Goal: Task Accomplishment & Management: Complete application form

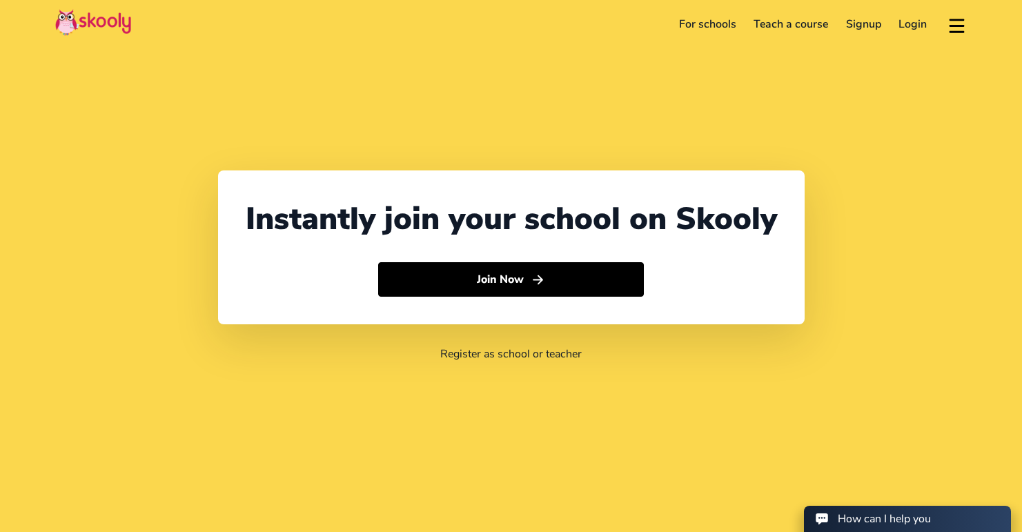
click at [904, 28] on link "Login" at bounding box center [913, 24] width 46 height 22
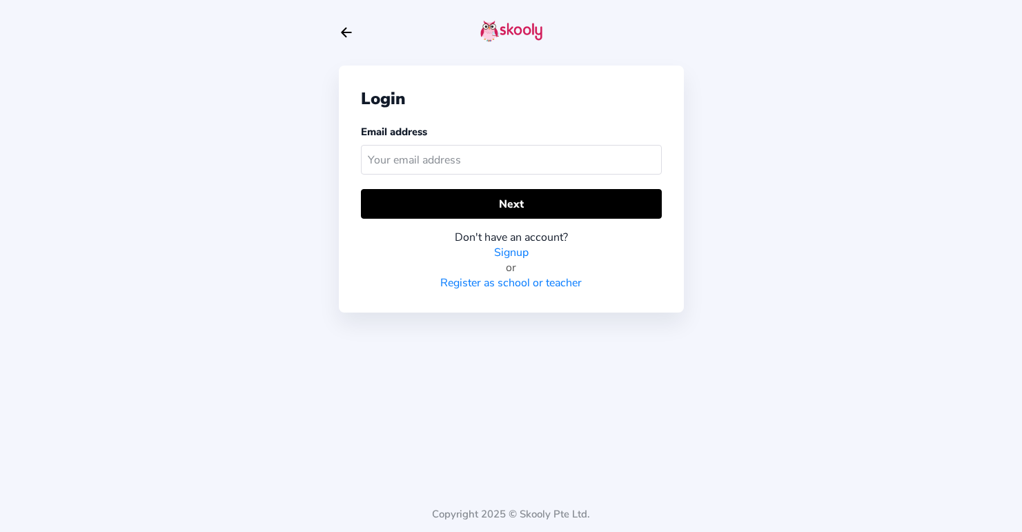
click at [516, 255] on link "Signup" at bounding box center [511, 252] width 34 height 15
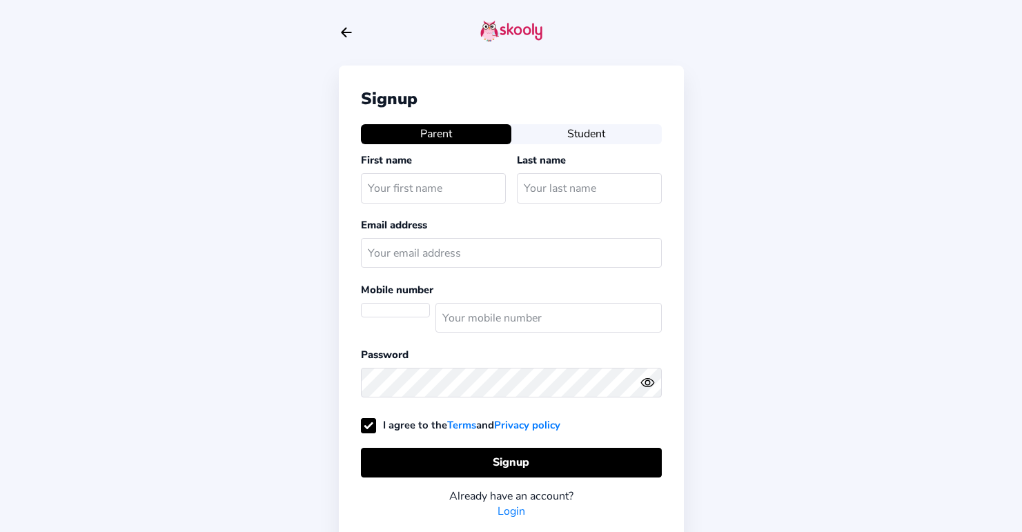
select select "US"
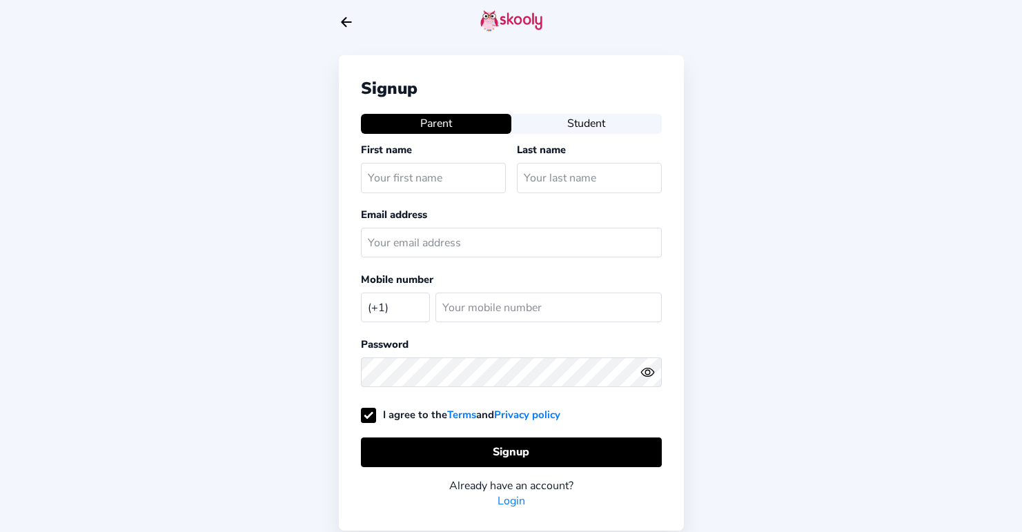
scroll to position [12, 0]
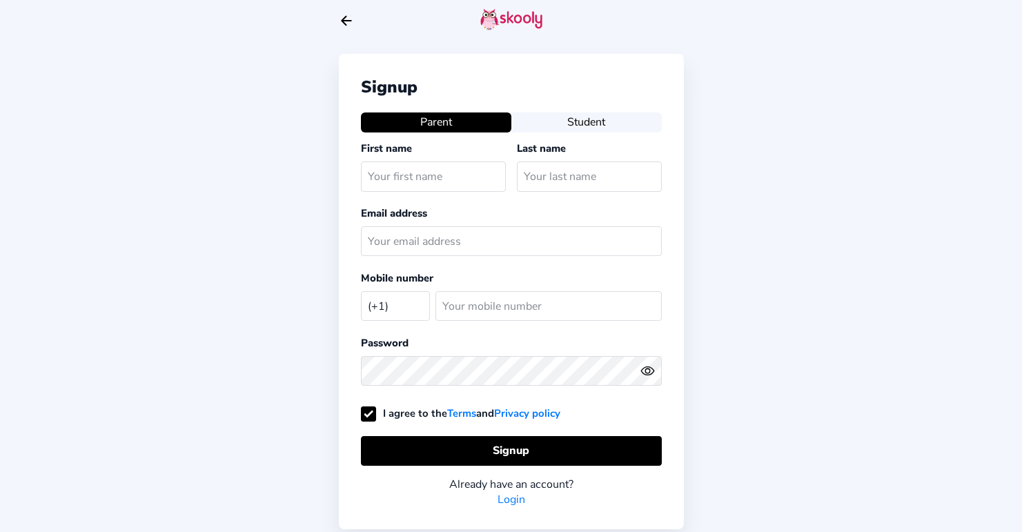
click at [593, 117] on button "Student" at bounding box center [586, 121] width 150 height 19
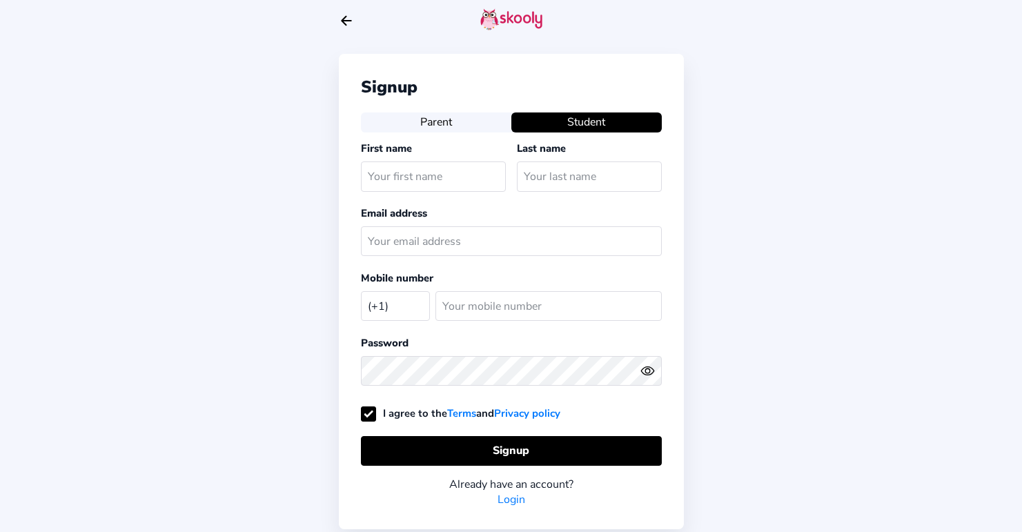
click at [344, 21] on icon "arrow back outline" at bounding box center [346, 21] width 10 height 9
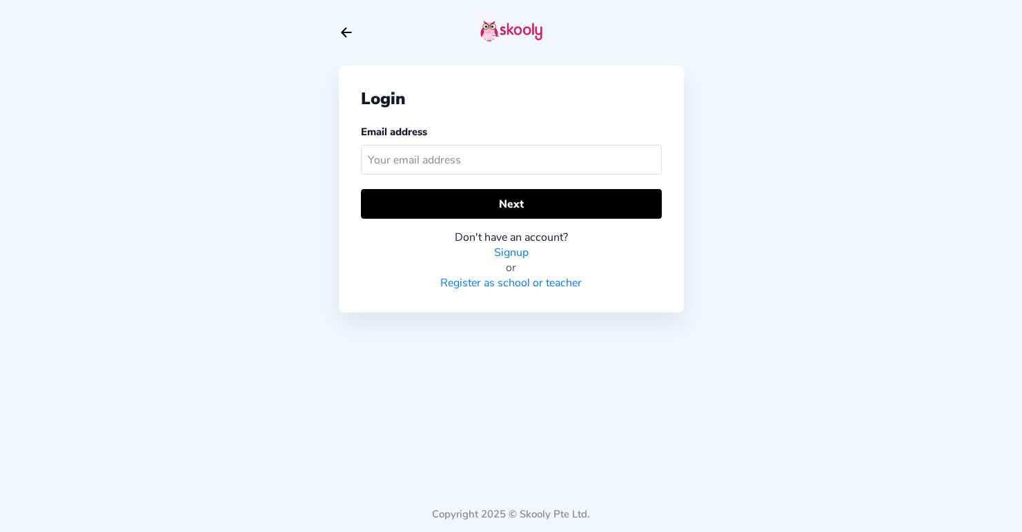
click at [536, 284] on link "Register as school or teacher" at bounding box center [510, 282] width 141 height 15
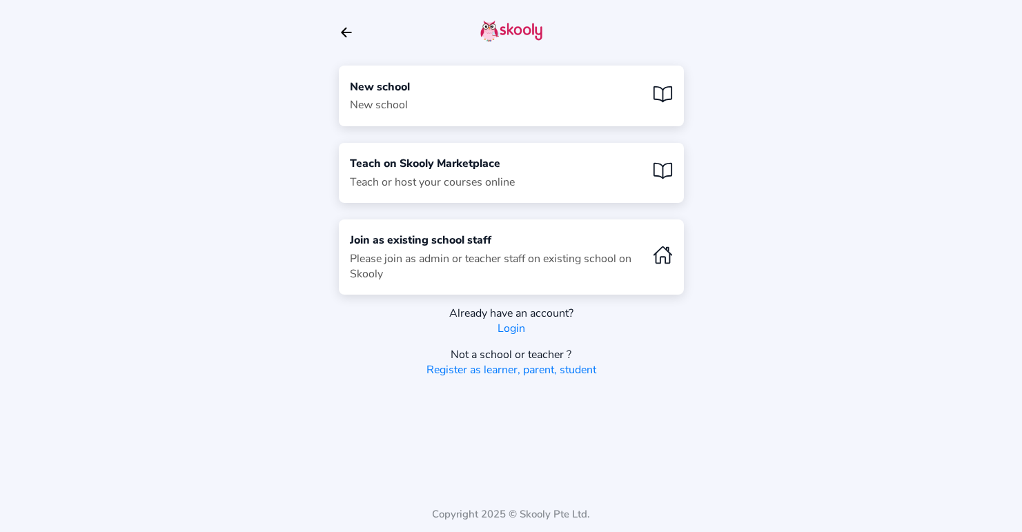
click at [424, 89] on div "New school New school" at bounding box center [511, 96] width 345 height 60
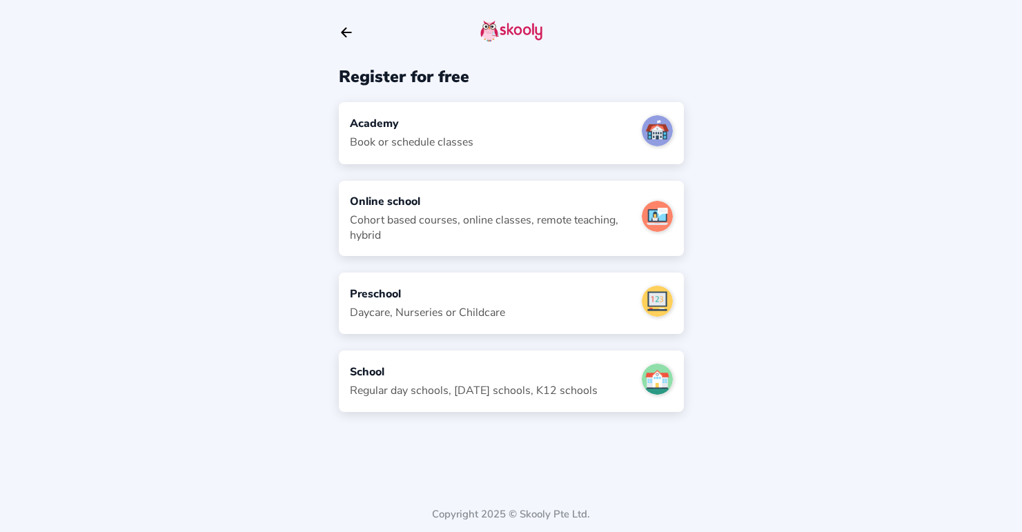
click at [418, 130] on div "Academy" at bounding box center [411, 123] width 123 height 15
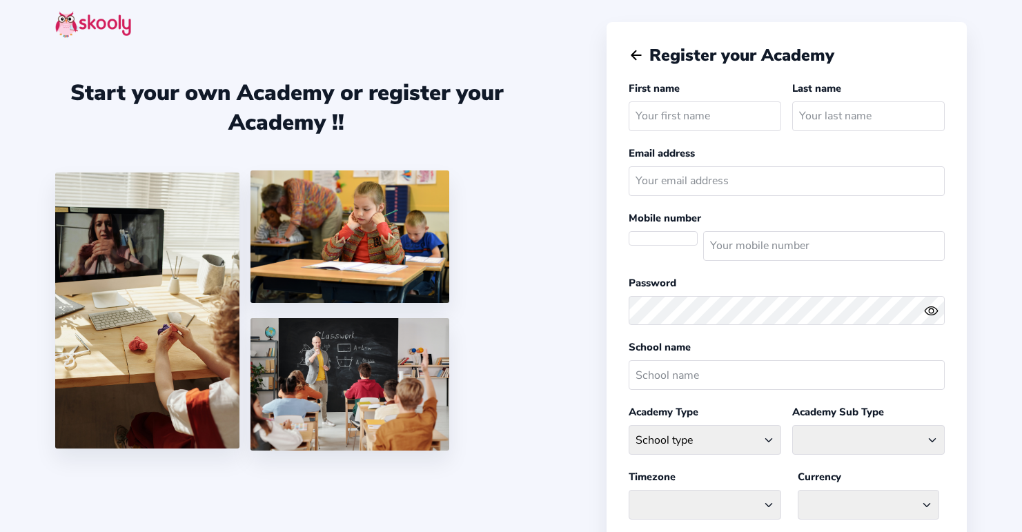
select select
select select "America/New_York"
select select "USD $"
select select "US"
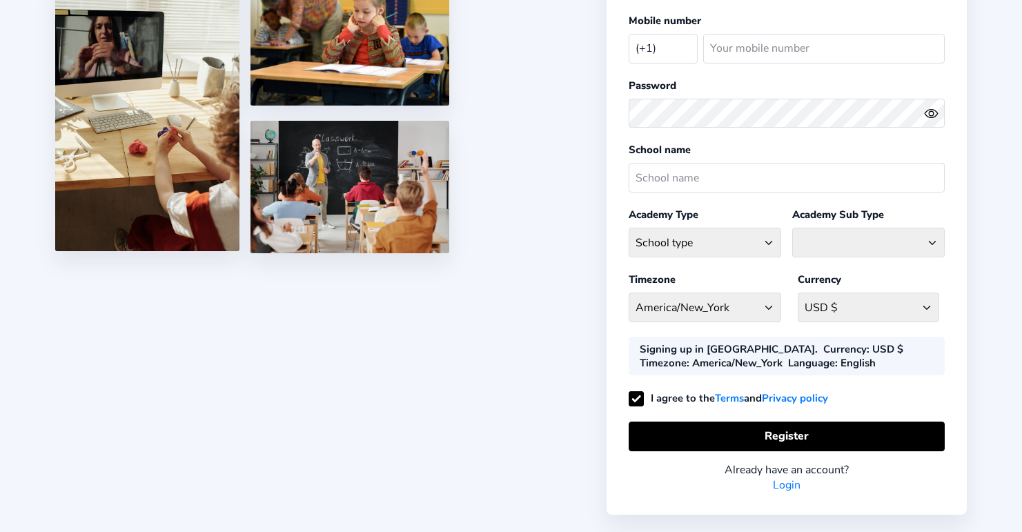
scroll to position [195, 0]
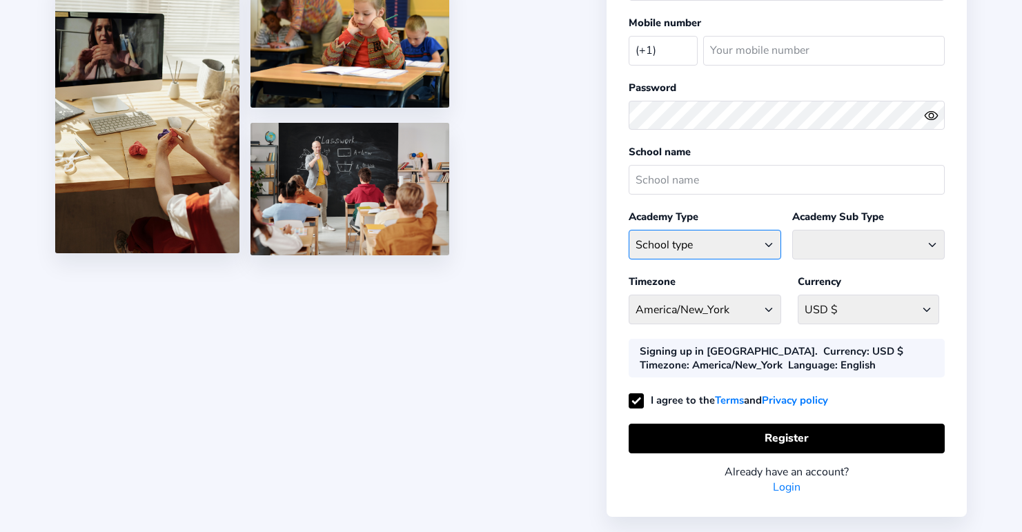
click at [716, 244] on select "School type Academic Afterschool Arts Dance Homeschool Language Martial Arts Mu…" at bounding box center [704, 245] width 152 height 30
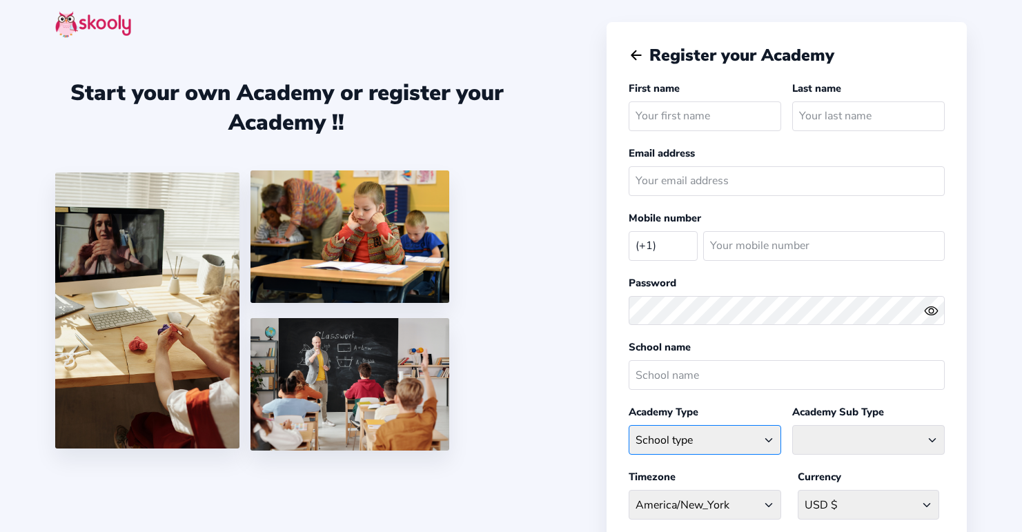
click at [688, 440] on select "School type Academic Afterschool Arts Dance Homeschool Language Martial Arts Mu…" at bounding box center [704, 440] width 152 height 30
click at [893, 435] on select at bounding box center [868, 440] width 152 height 30
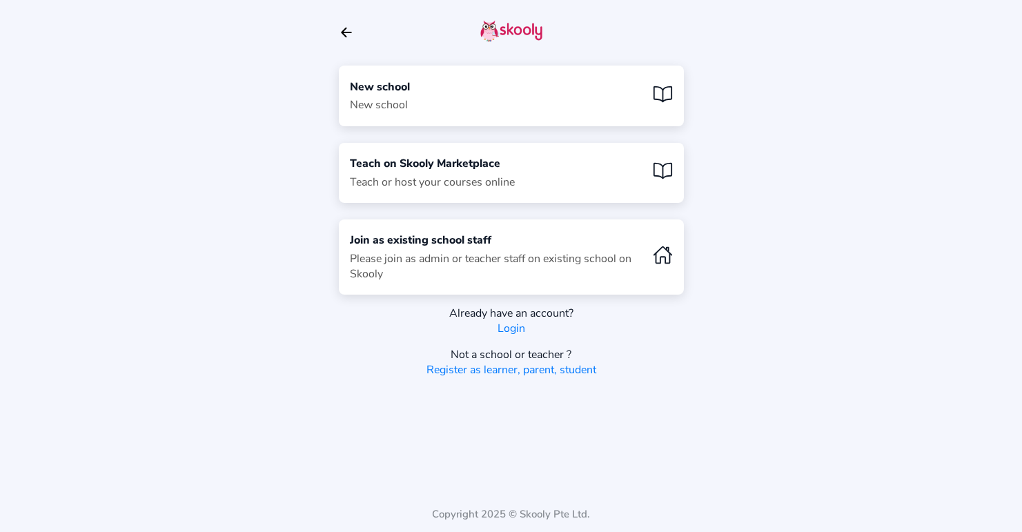
click at [383, 108] on div "New school" at bounding box center [380, 104] width 60 height 15
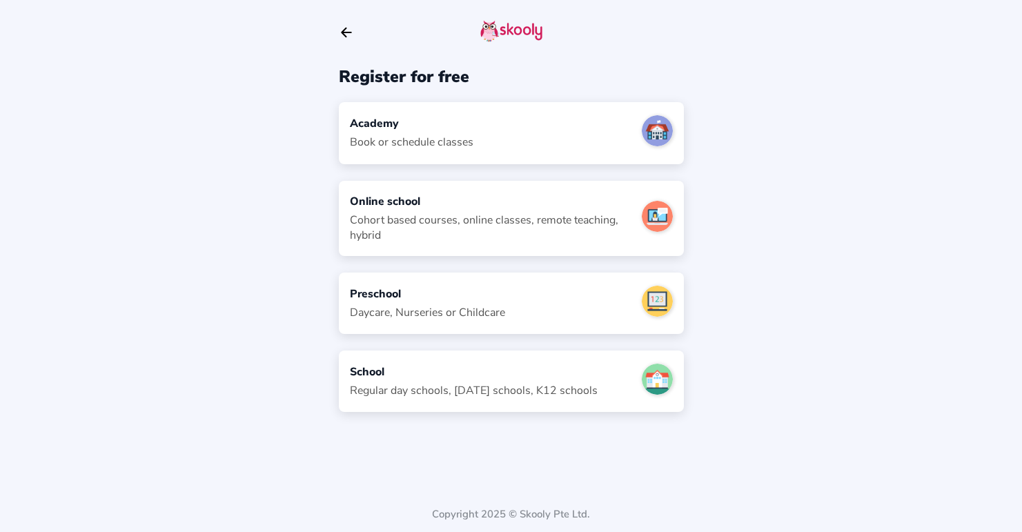
click at [385, 138] on div "Book or schedule classes" at bounding box center [411, 142] width 123 height 15
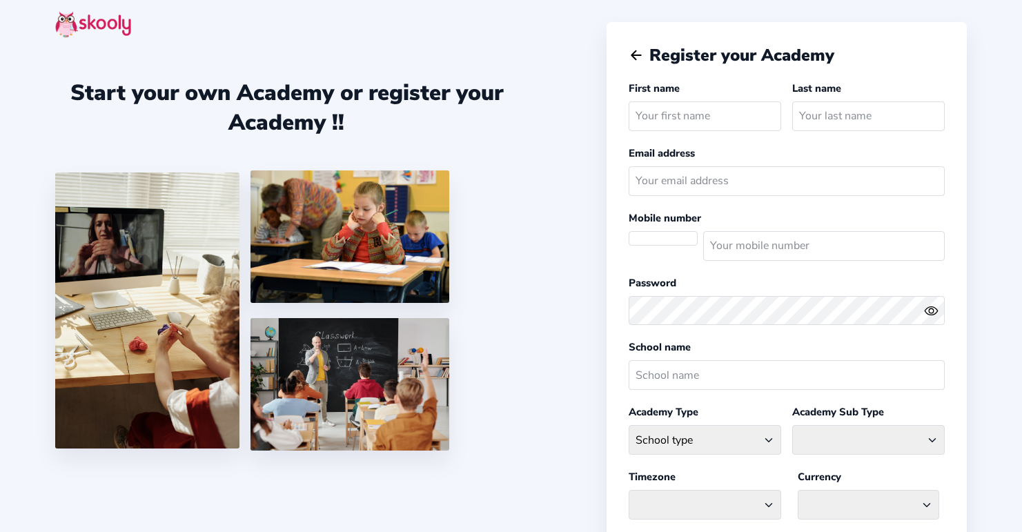
select select
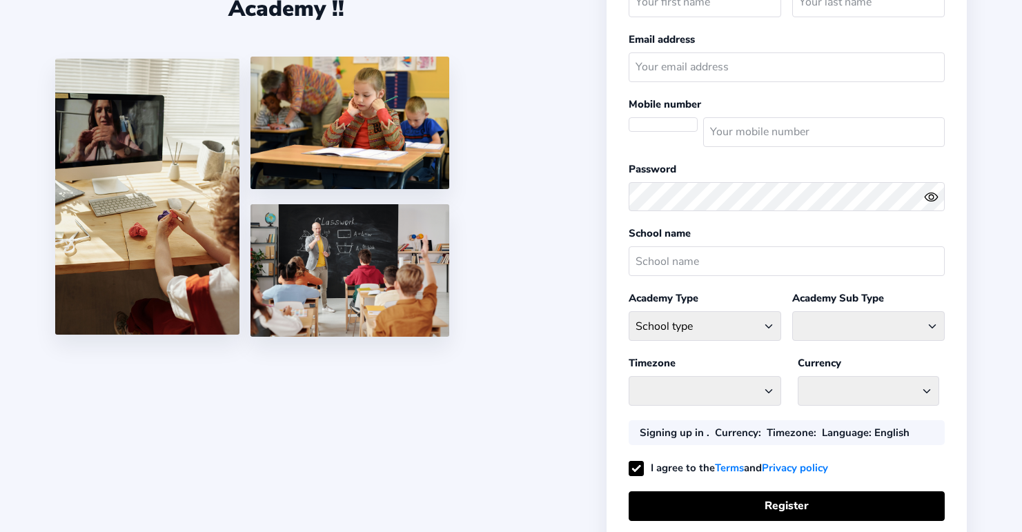
select select "America/New_York"
select select "USD $"
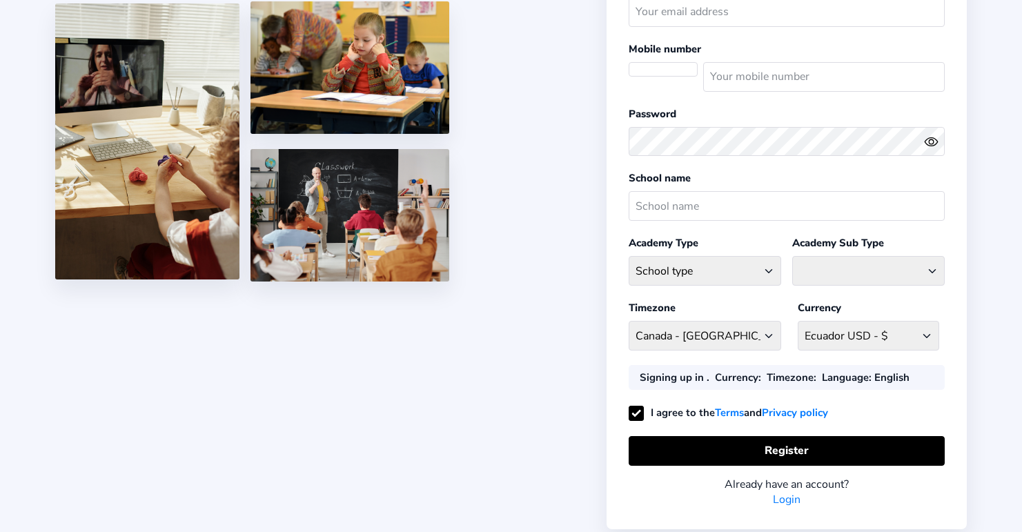
select select "US"
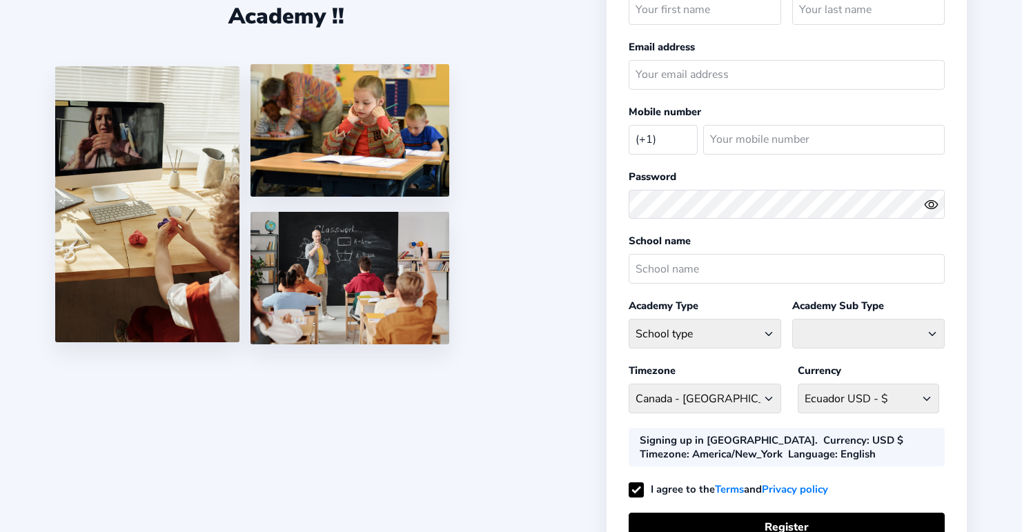
scroll to position [86, 0]
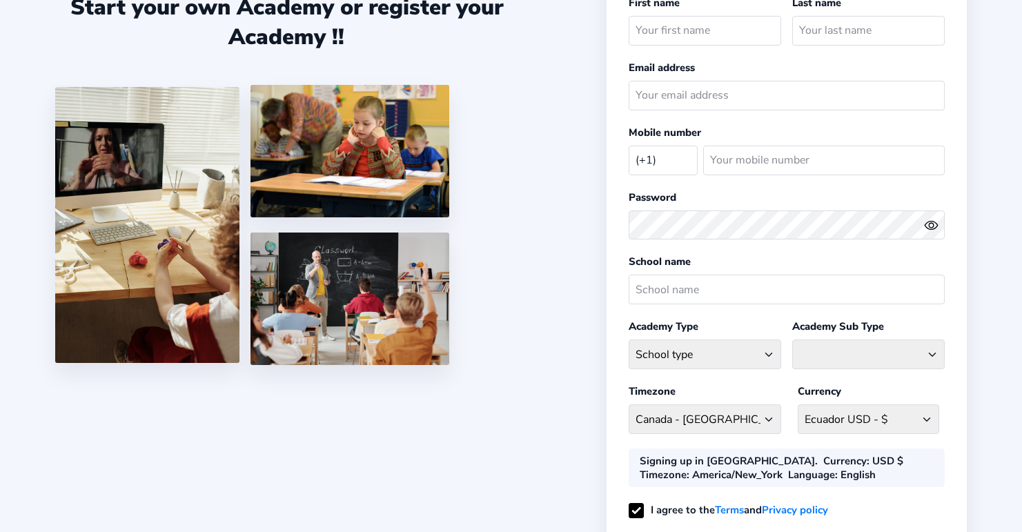
click at [533, 421] on div "Start your own Academy or register your Academy !!" at bounding box center [330, 180] width 551 height 532
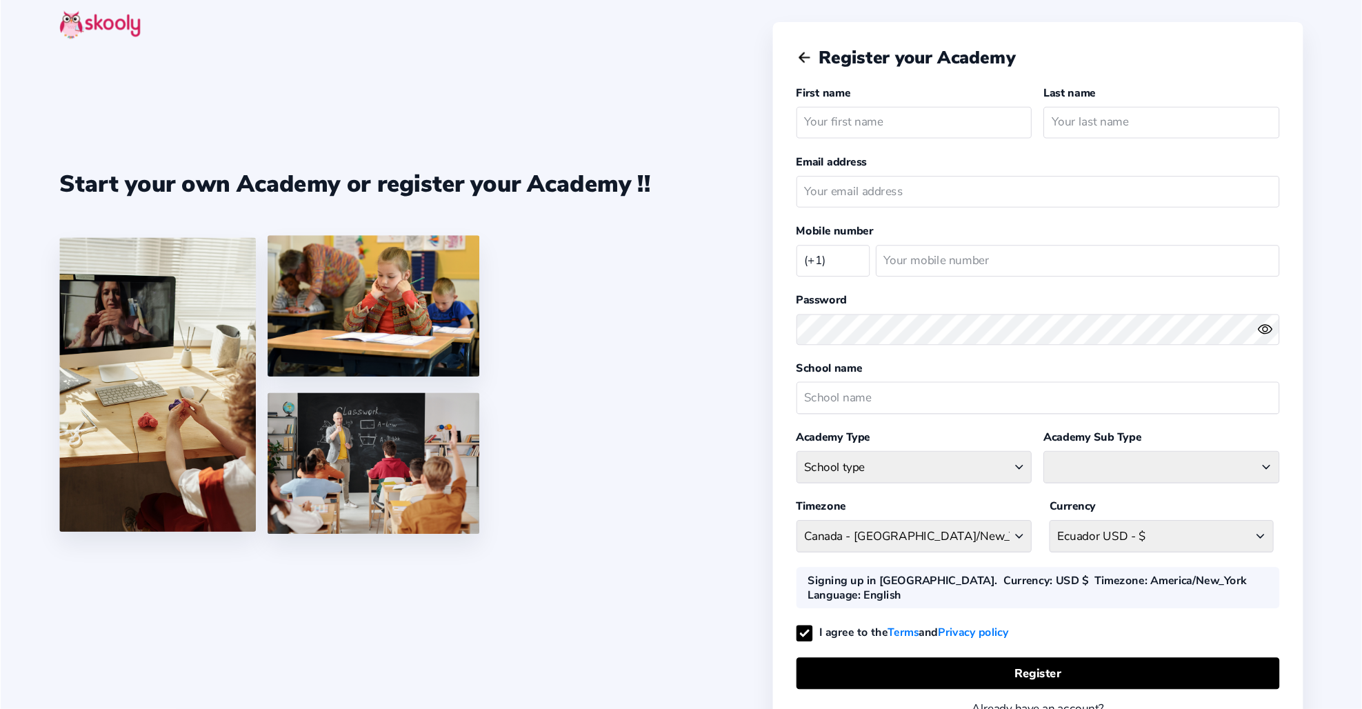
scroll to position [1, 0]
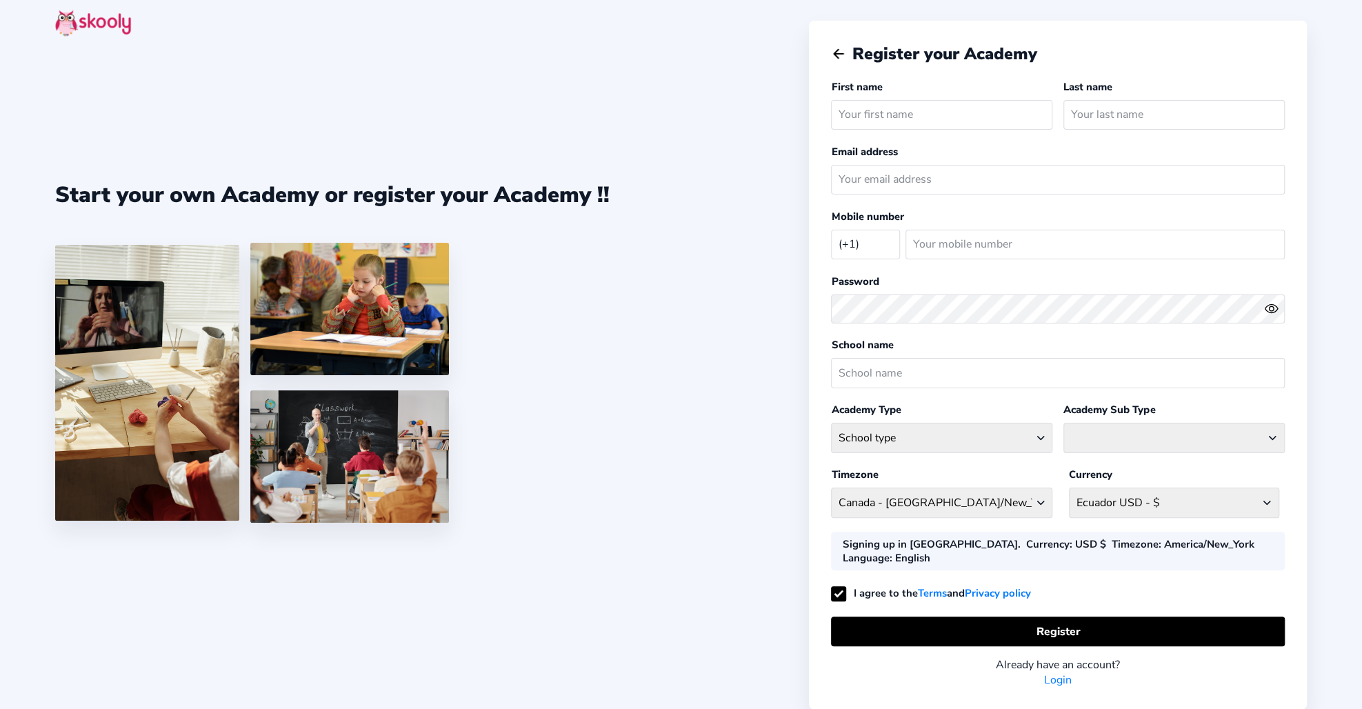
click at [568, 531] on div "Start your own Academy or register your Academy !!" at bounding box center [432, 353] width 754 height 709
click at [0, 0] on div "Start your own Academy or register your Academy !! Register your Academy First …" at bounding box center [681, 378] width 1362 height 758
click at [1021, 531] on link "Login" at bounding box center [1058, 680] width 28 height 15
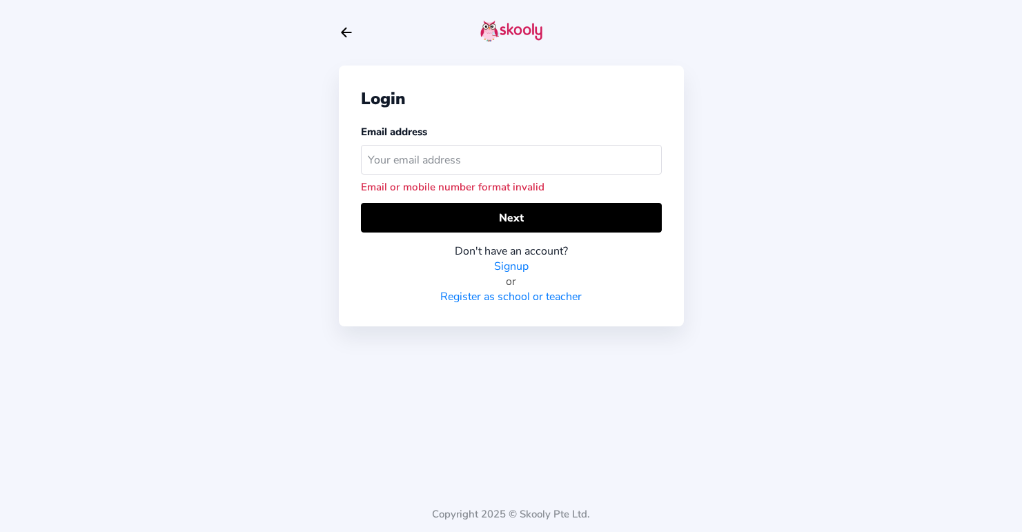
click at [444, 160] on input "text" at bounding box center [511, 160] width 301 height 30
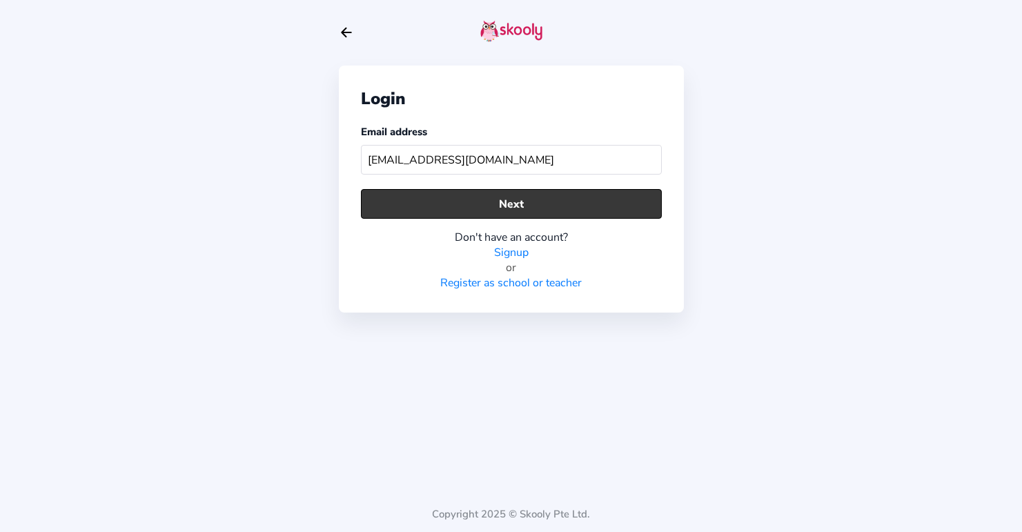
click at [526, 199] on button "Next" at bounding box center [511, 204] width 301 height 30
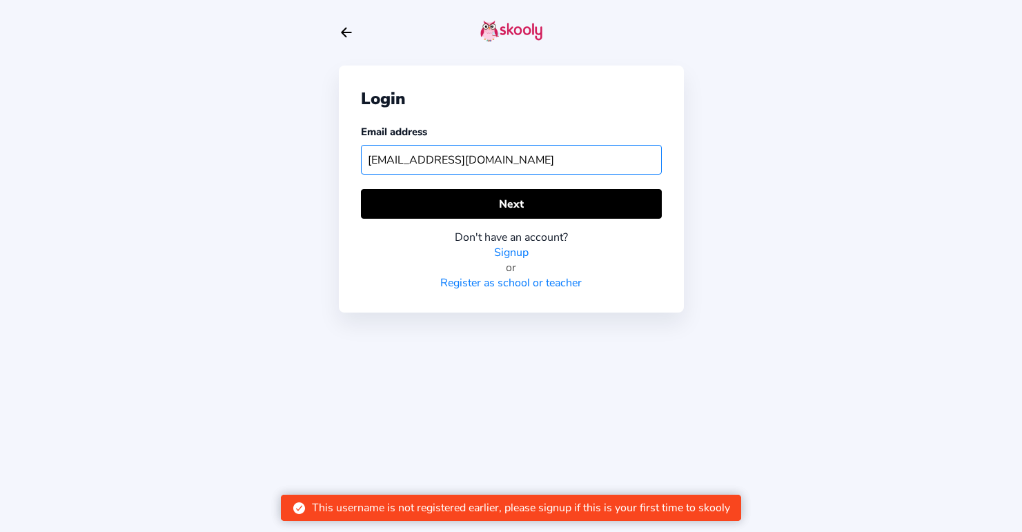
drag, startPoint x: 459, startPoint y: 161, endPoint x: 649, endPoint y: 165, distance: 189.7
click at [649, 165] on input "[EMAIL_ADDRESS][DOMAIN_NAME]" at bounding box center [511, 160] width 301 height 30
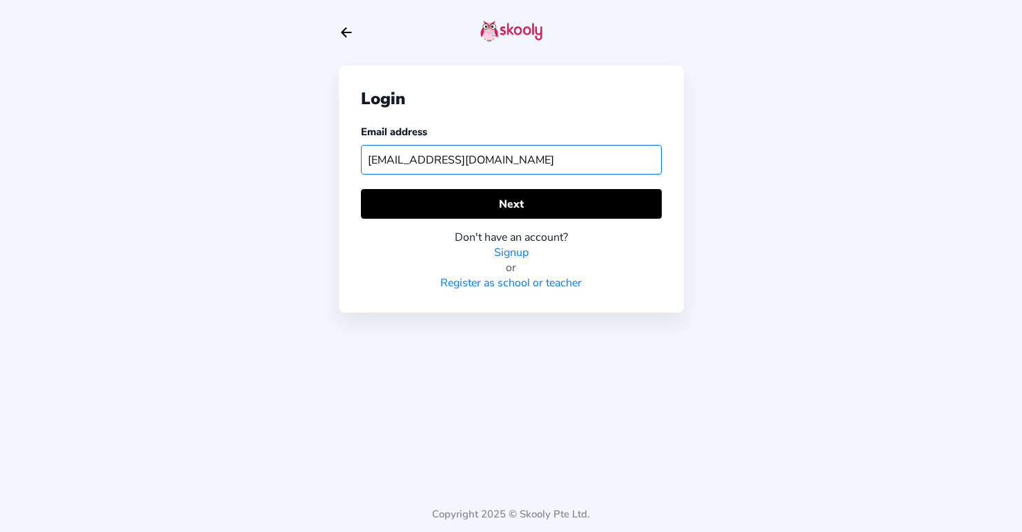
type input "[EMAIL_ADDRESS][DOMAIN_NAME]"
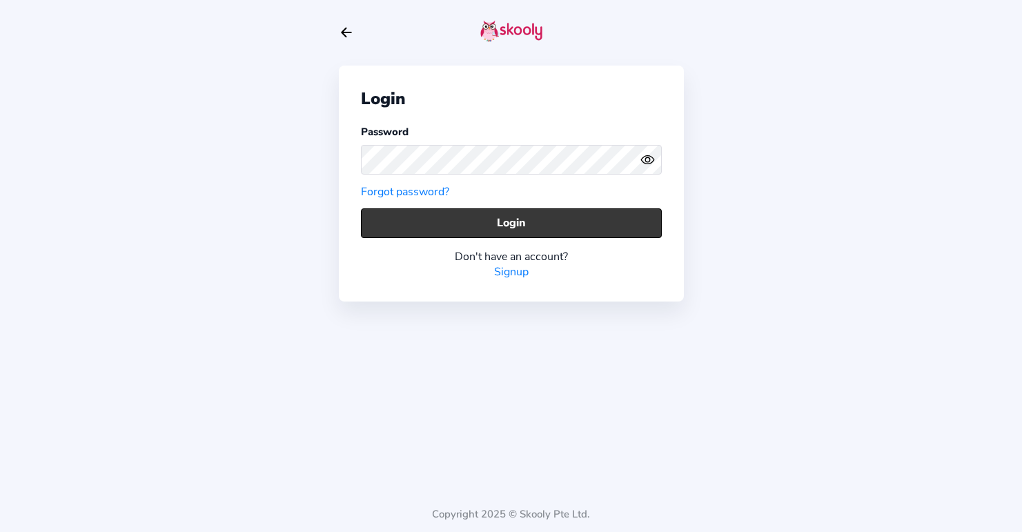
click at [589, 226] on button "Login" at bounding box center [511, 223] width 301 height 30
